Goal: Information Seeking & Learning: Get advice/opinions

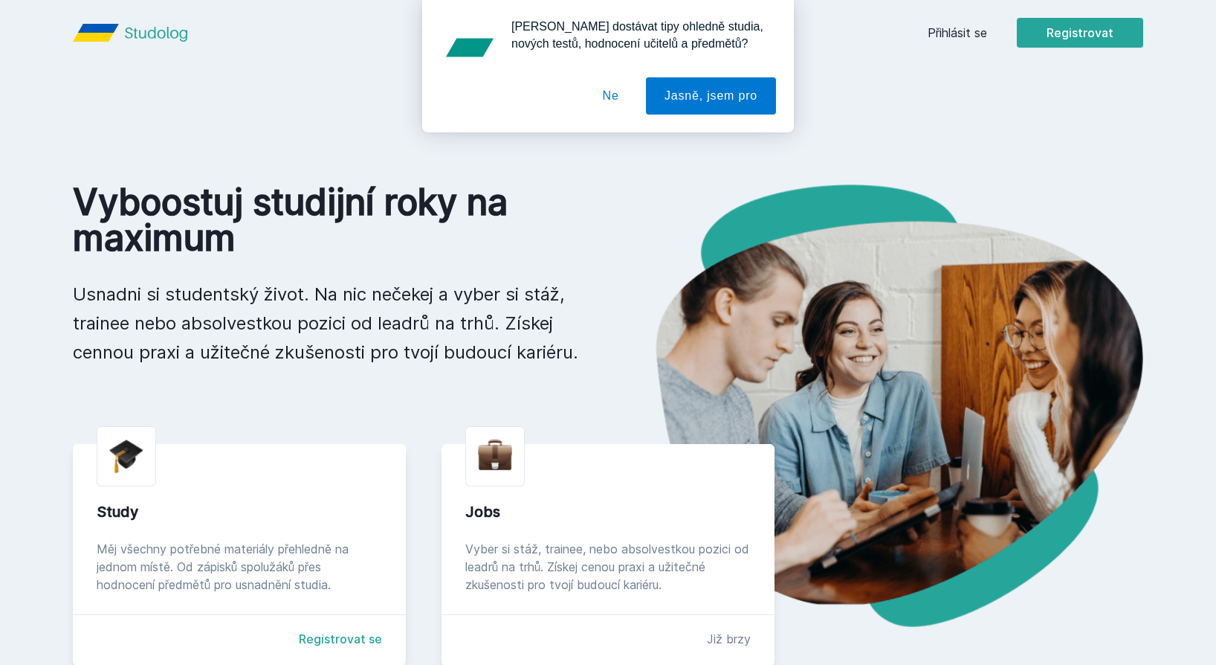
click at [958, 23] on div "[PERSON_NAME] dostávat tipy ohledně studia, nových testů, hodnocení učitelů a p…" at bounding box center [608, 66] width 1216 height 132
click at [610, 89] on button "Ne" at bounding box center [611, 95] width 54 height 37
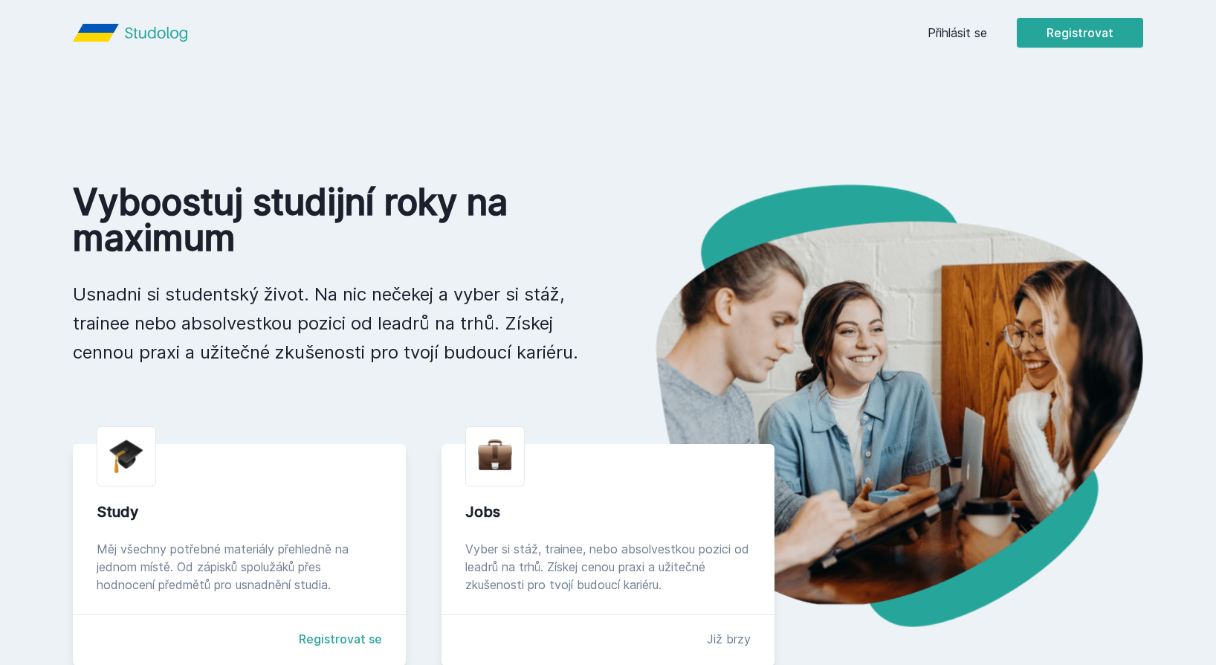
click at [974, 40] on link "Přihlásit se" at bounding box center [957, 33] width 59 height 18
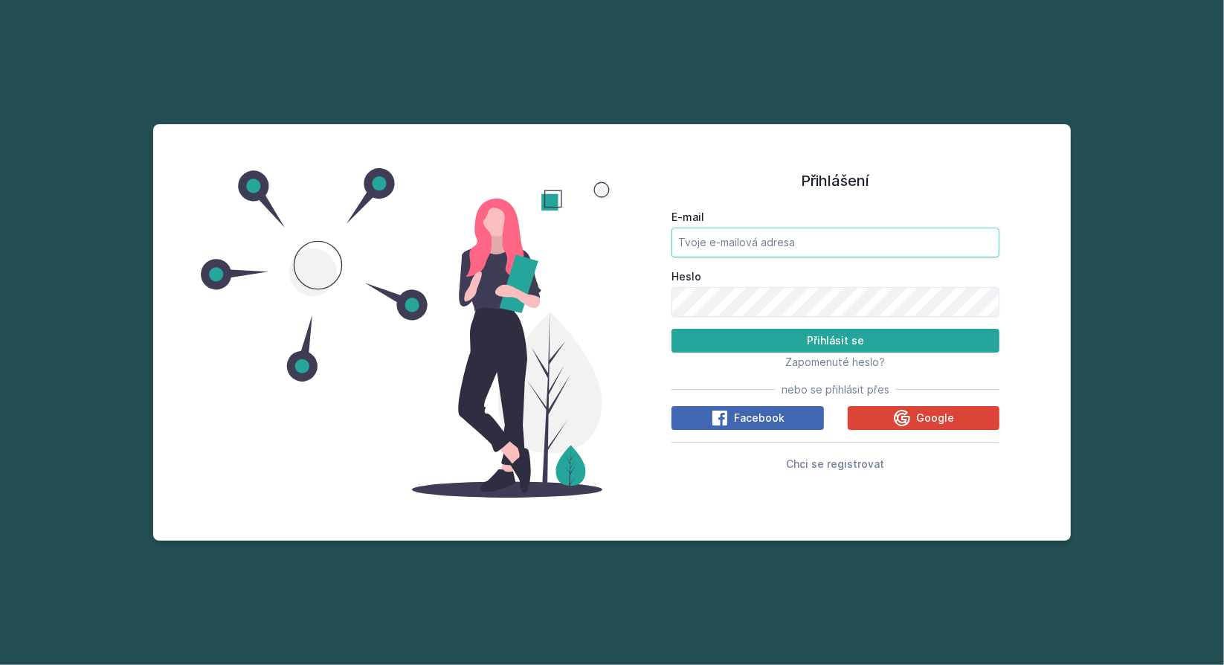
type input "[EMAIL_ADDRESS][DOMAIN_NAME]"
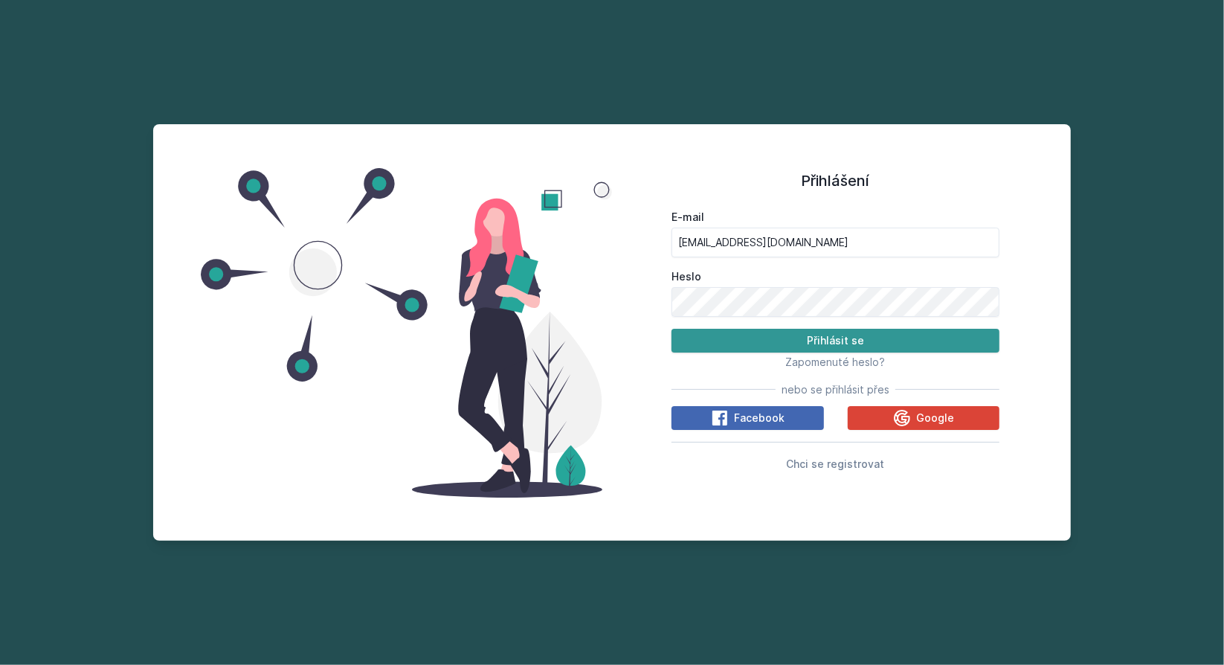
click at [807, 342] on button "Přihlásit se" at bounding box center [835, 341] width 328 height 24
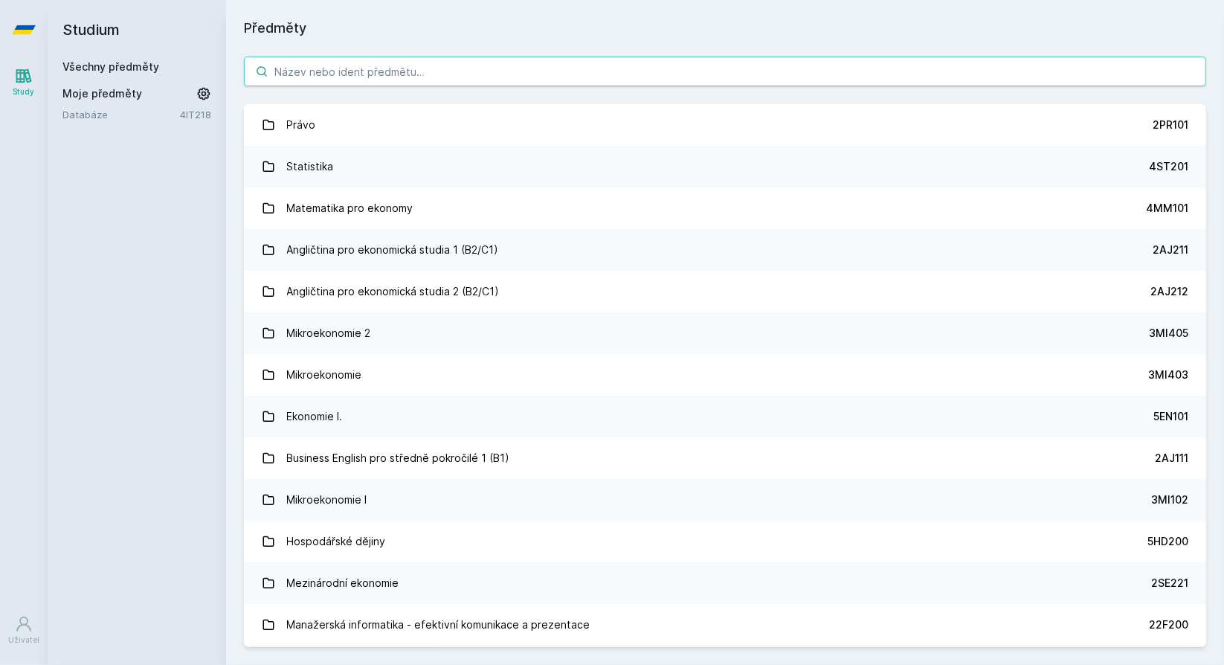
click at [372, 66] on input "search" at bounding box center [725, 72] width 962 height 30
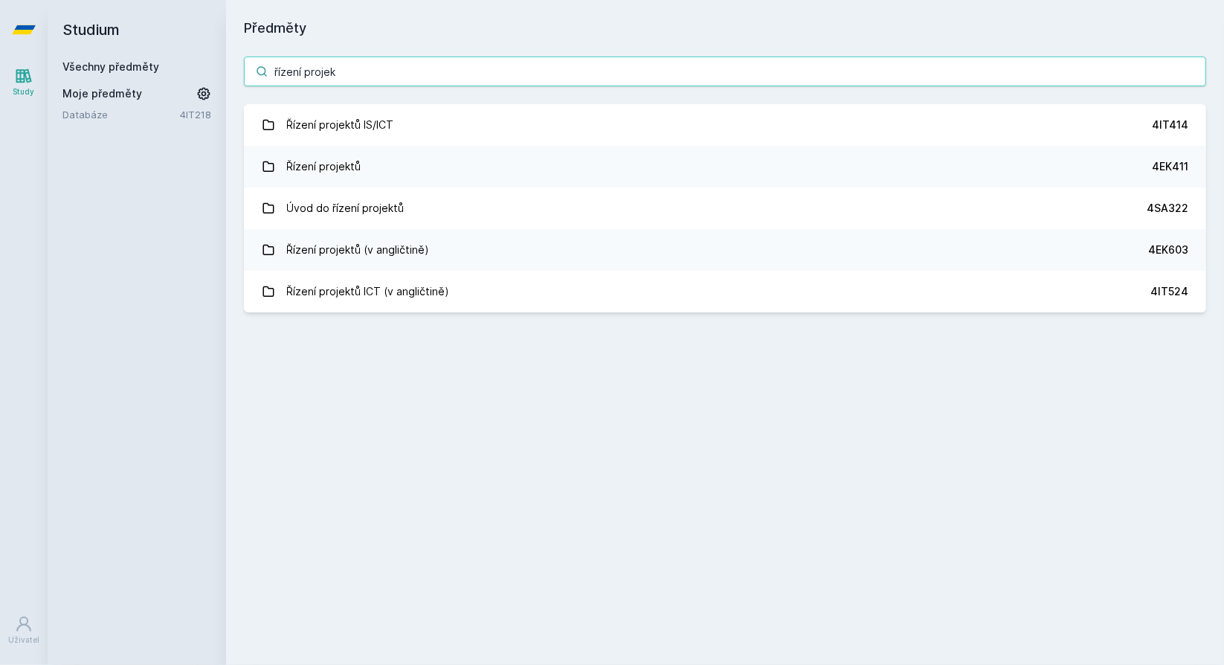
type input "řízení projek"
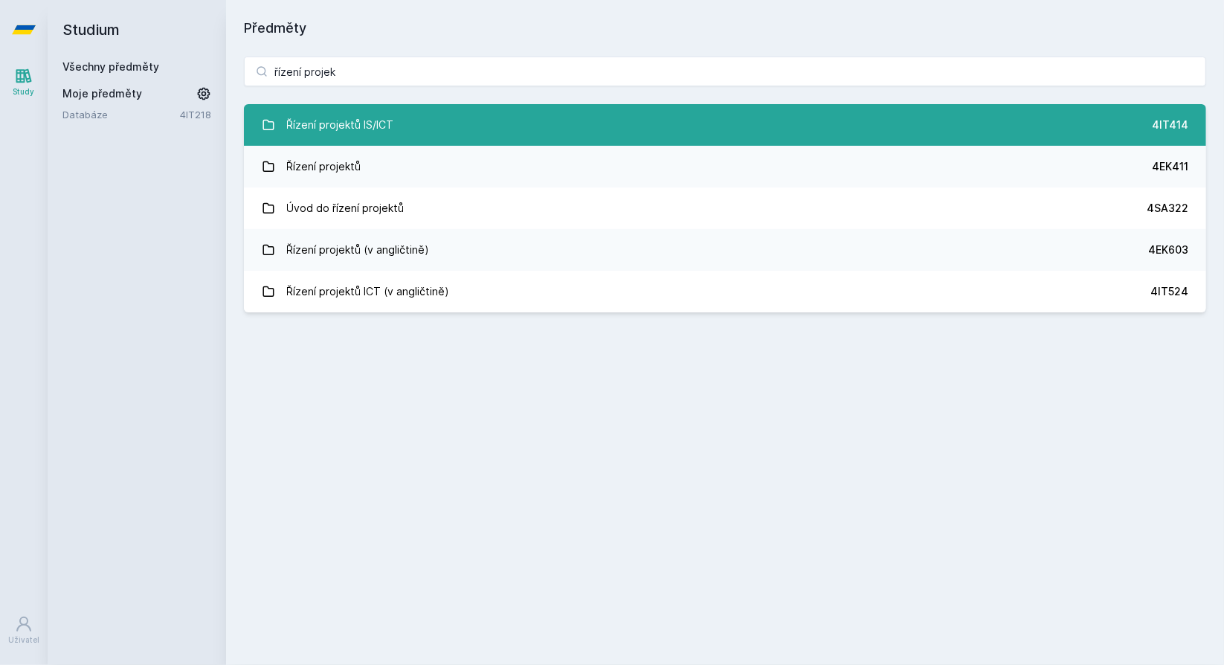
click at [502, 132] on link "Řízení projektů IS/ICT 4IT414" at bounding box center [725, 125] width 962 height 42
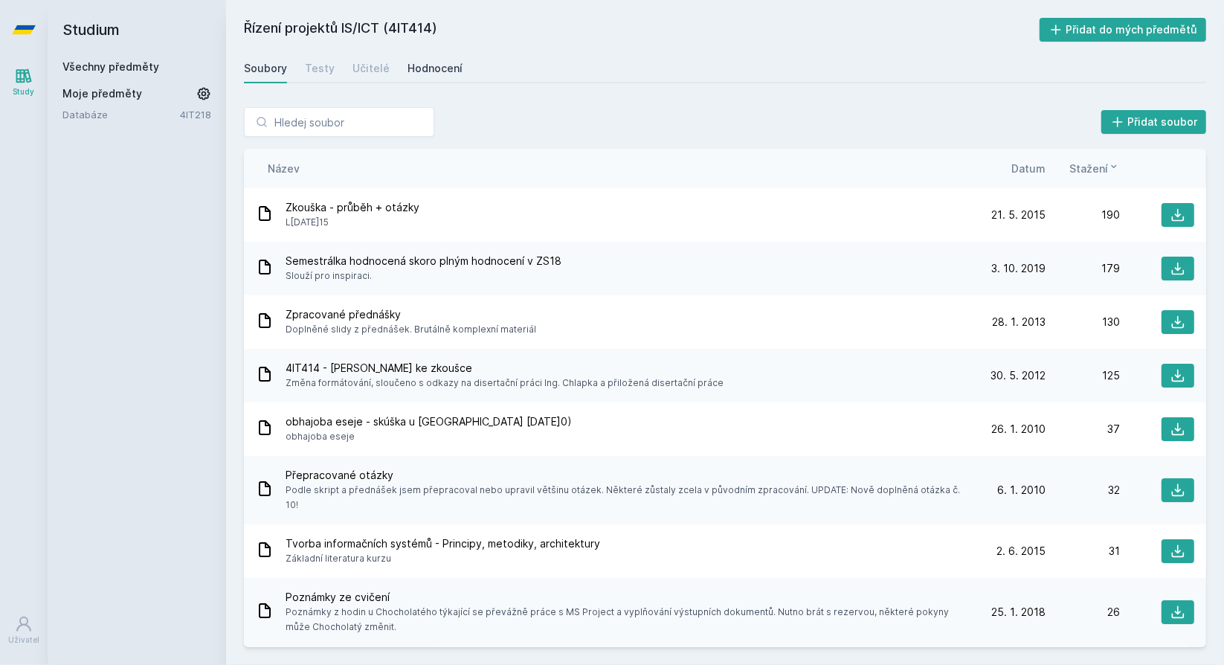
click at [425, 72] on div "Hodnocení" at bounding box center [434, 68] width 55 height 15
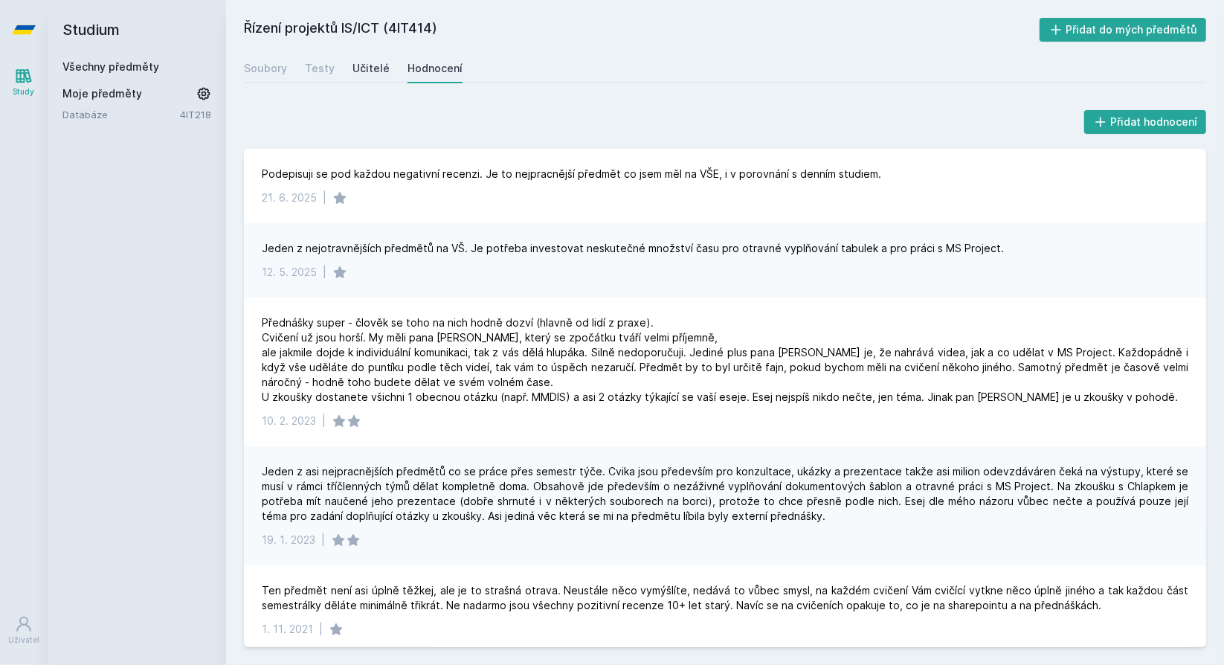
click at [369, 65] on div "Učitelé" at bounding box center [370, 68] width 37 height 15
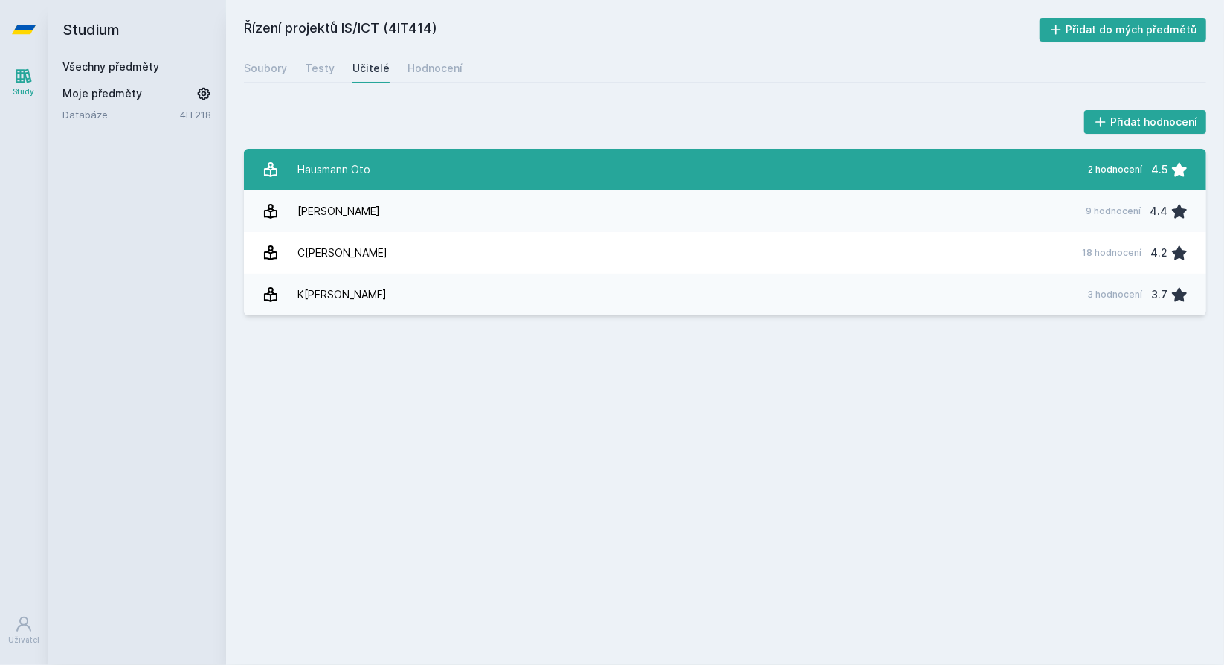
click at [531, 178] on link "H[PERSON_NAME] 2 hodnocení 4.5" at bounding box center [725, 170] width 962 height 42
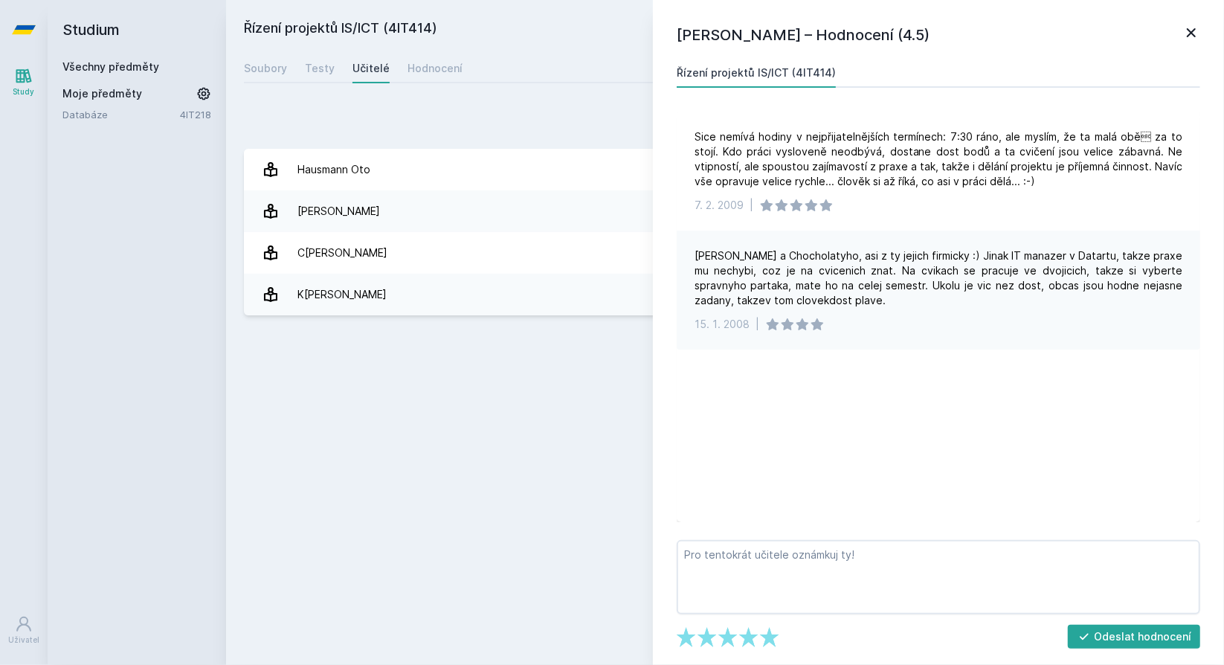
click at [488, 346] on div "Řízení projektů IS/ICT (4IT414) Přidat do mých předmětů [GEOGRAPHIC_DATA] Testy…" at bounding box center [725, 332] width 962 height 629
click at [1193, 38] on icon at bounding box center [1191, 33] width 18 height 18
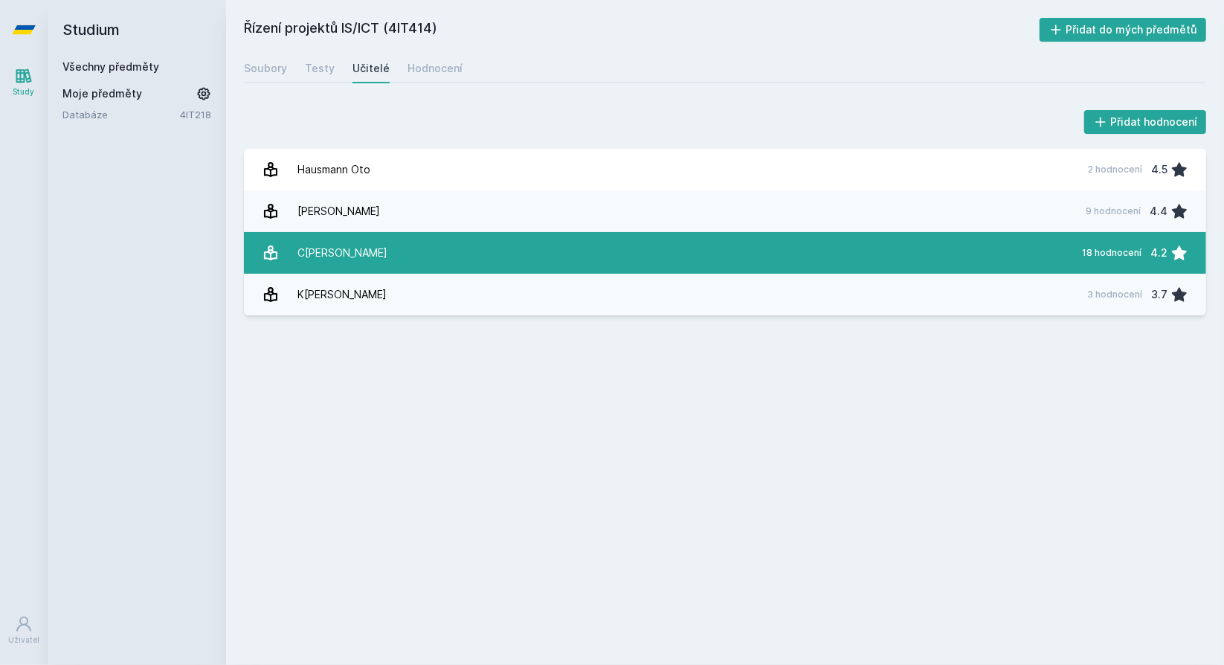
click at [525, 240] on link "Ch[PERSON_NAME] 18 hodnocení 4.2" at bounding box center [725, 253] width 962 height 42
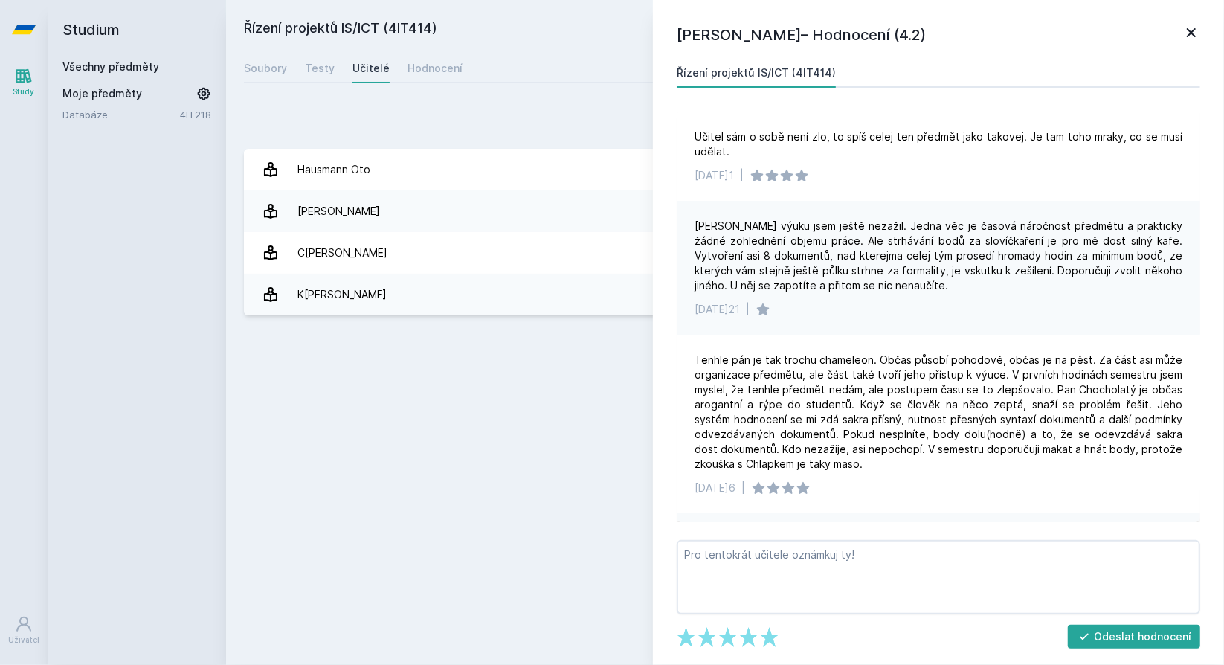
click at [413, 476] on div "Řízení projektů IS/ICT (4IT414) Přidat do mých předmětů [GEOGRAPHIC_DATA] Testy…" at bounding box center [725, 332] width 962 height 629
click at [1202, 32] on div "[PERSON_NAME] – Hodnocení (4.2) Řízení projektů IS/ICT (4IT414) Učitel sám o so…" at bounding box center [938, 332] width 571 height 665
click at [1194, 33] on icon at bounding box center [1191, 33] width 18 height 18
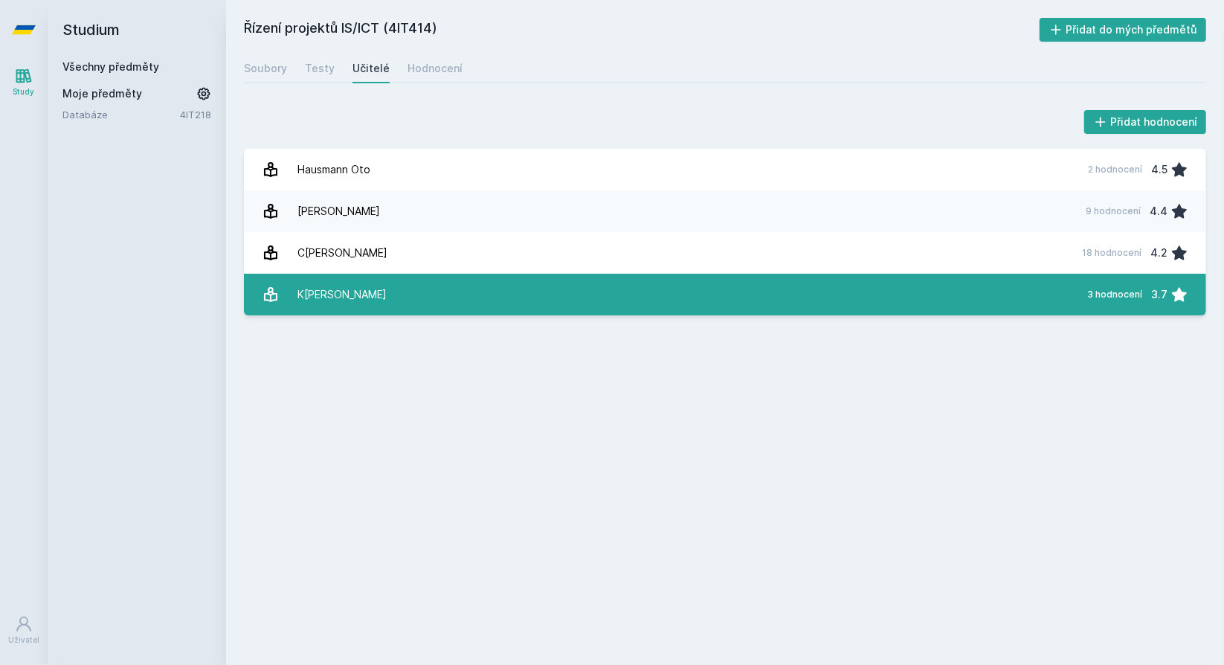
click at [860, 291] on link "K[PERSON_NAME][DATE] 3 hodnocení 3.7" at bounding box center [725, 295] width 962 height 42
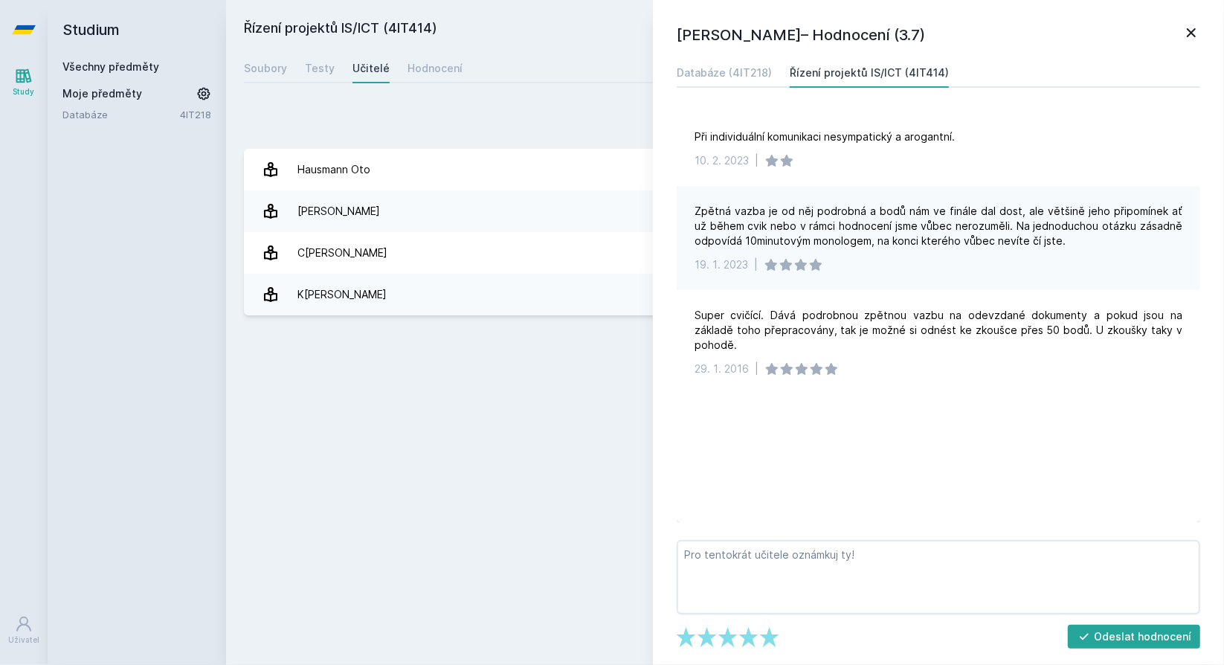
click at [576, 343] on div "Řízení projektů IS/ICT (4IT414) Přidat do mých předmětů [GEOGRAPHIC_DATA] Testy…" at bounding box center [725, 332] width 962 height 629
click at [1187, 29] on icon at bounding box center [1191, 32] width 9 height 9
